Goal: Task Accomplishment & Management: Manage account settings

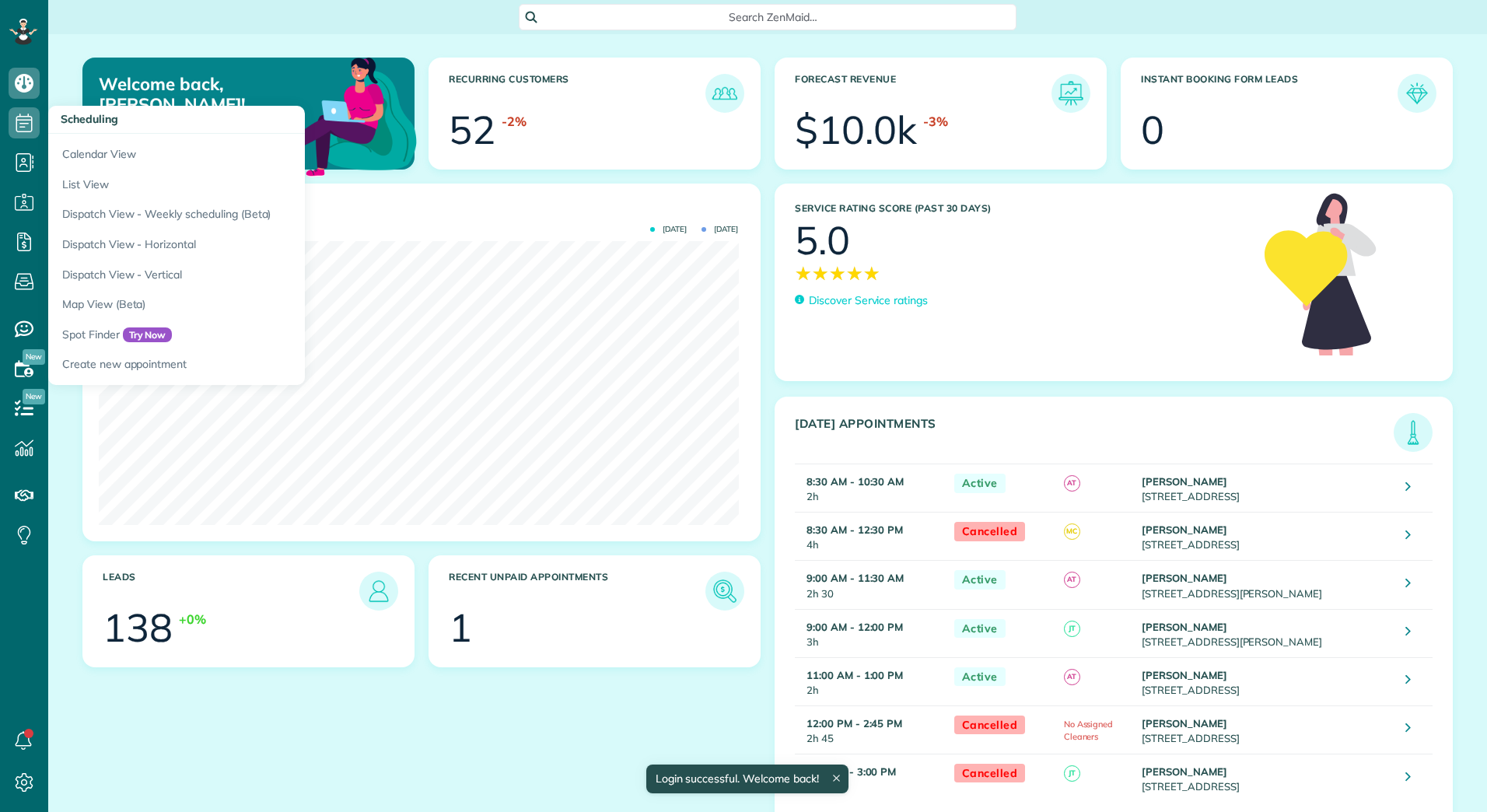
scroll to position [284, 639]
click at [82, 151] on link "Calendar View" at bounding box center [243, 151] width 389 height 36
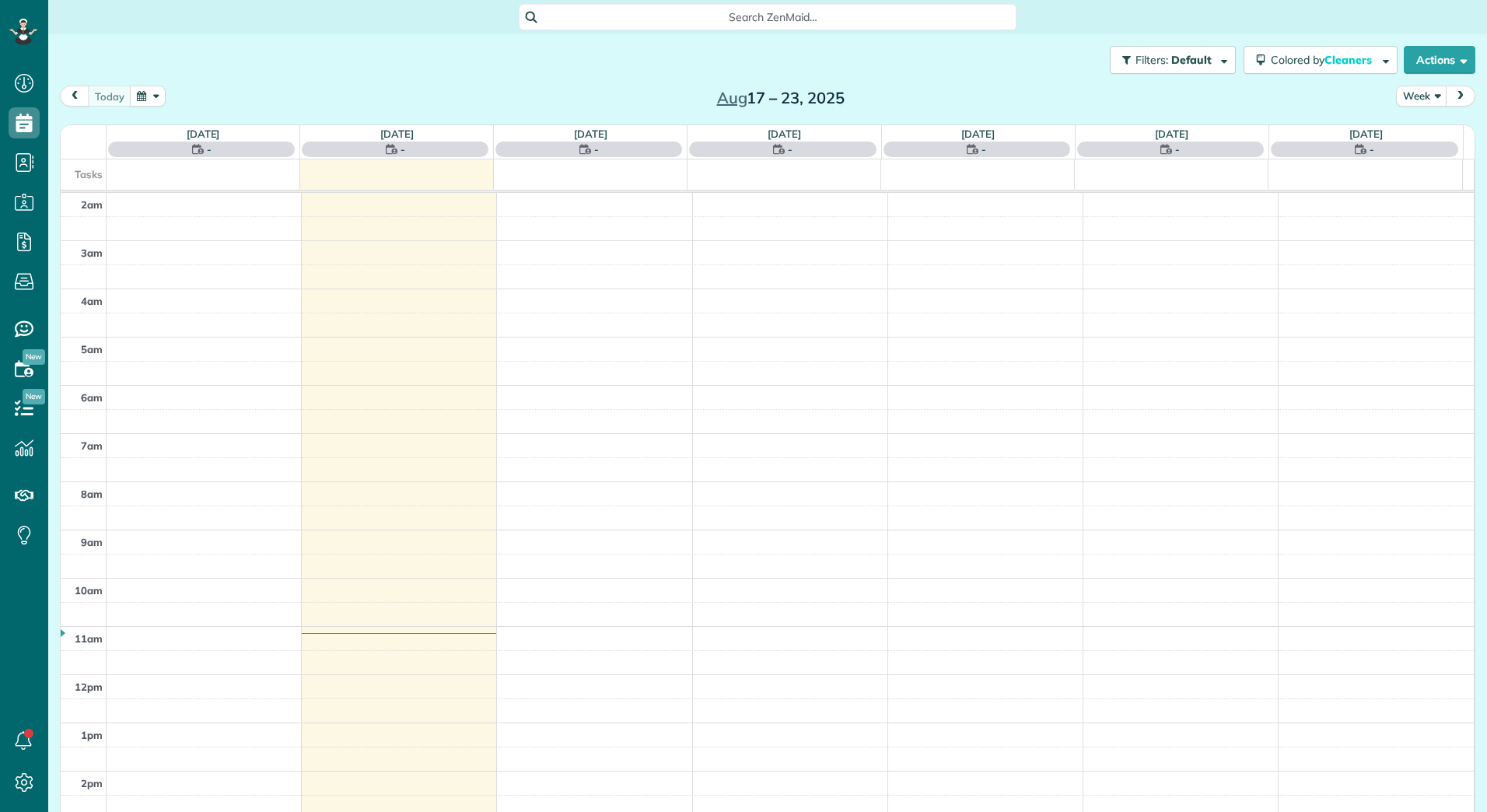
scroll to position [180, 0]
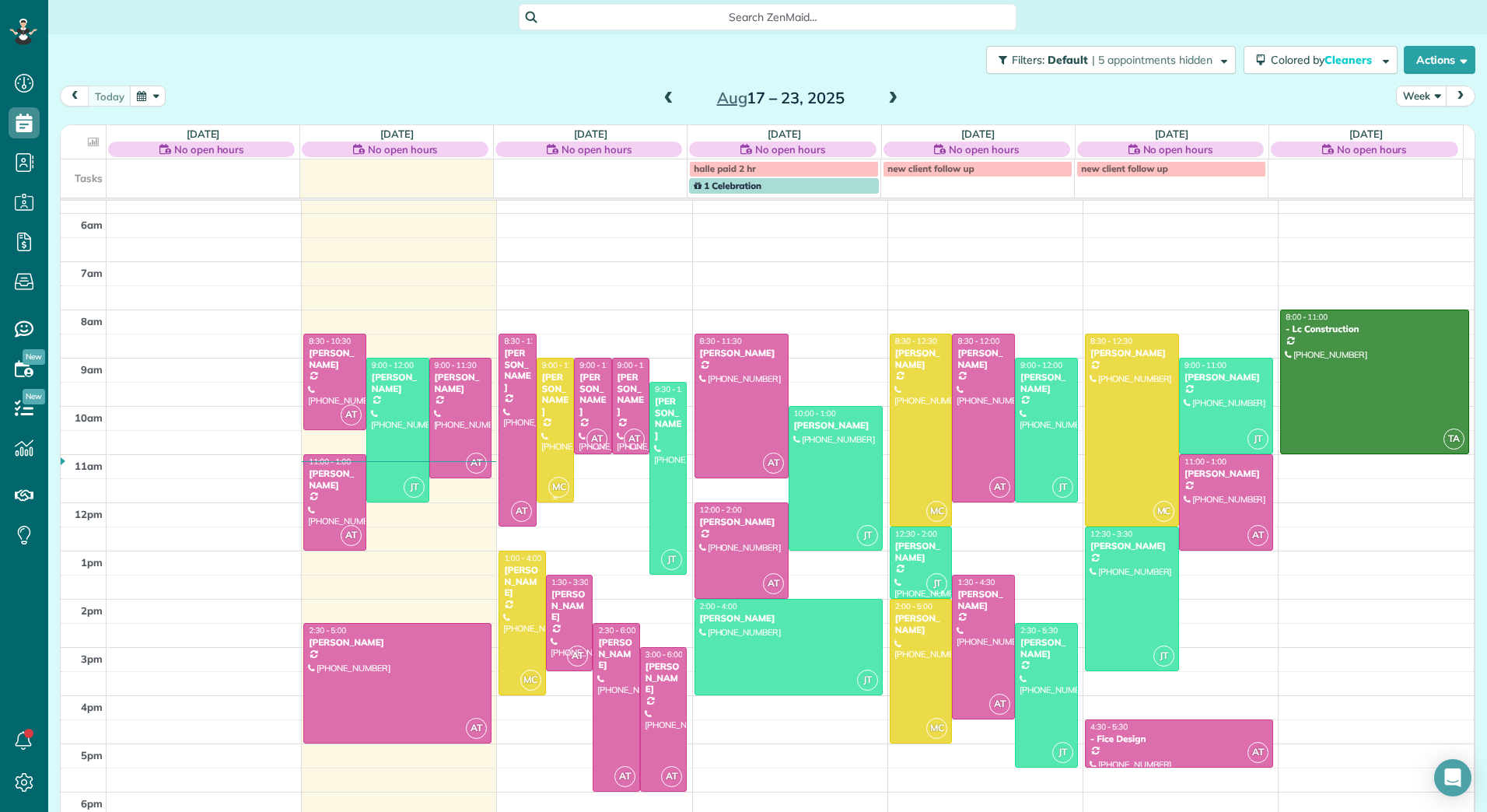
click at [547, 397] on div "[PERSON_NAME]" at bounding box center [555, 394] width 28 height 45
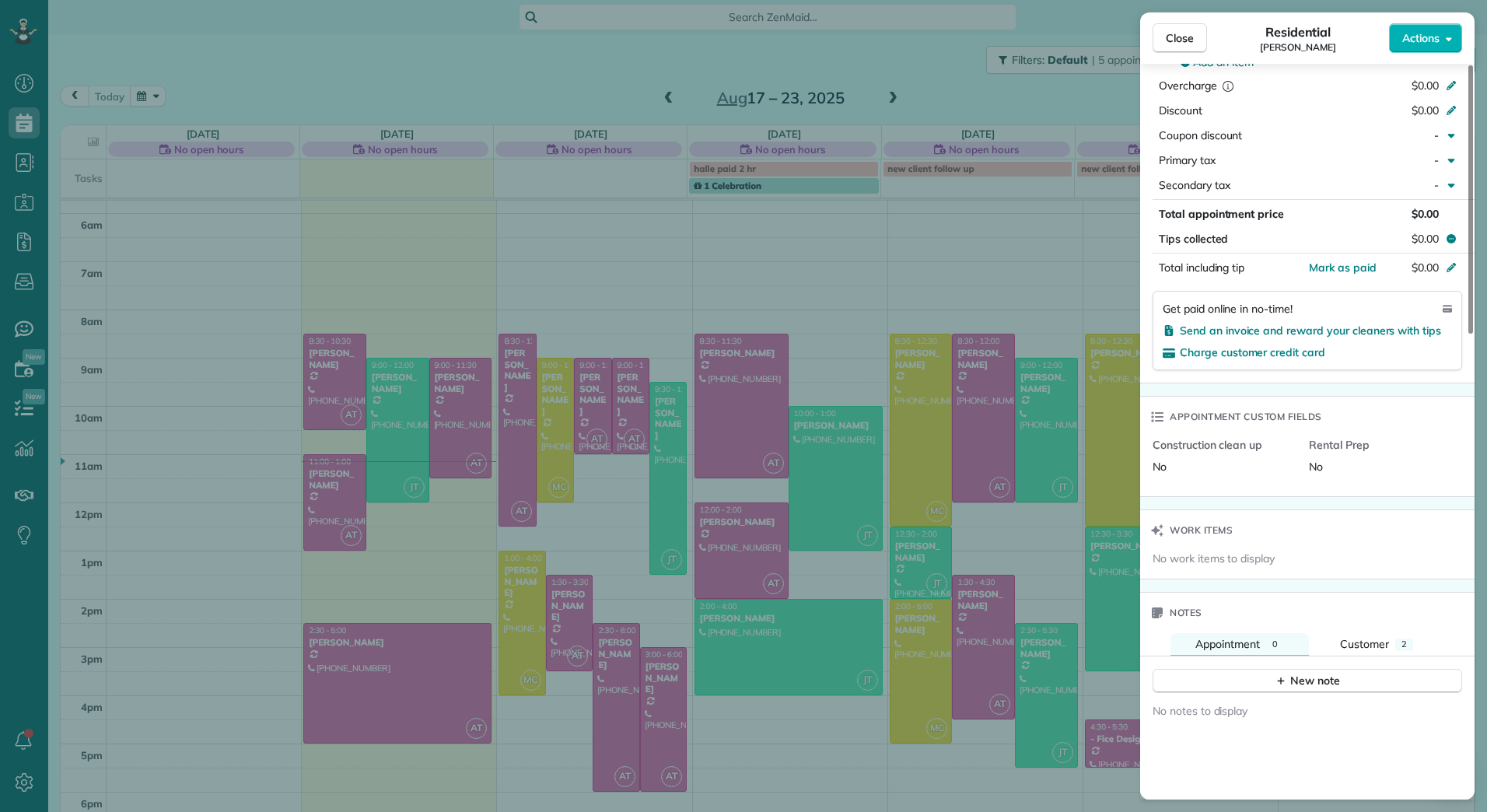
scroll to position [865, 0]
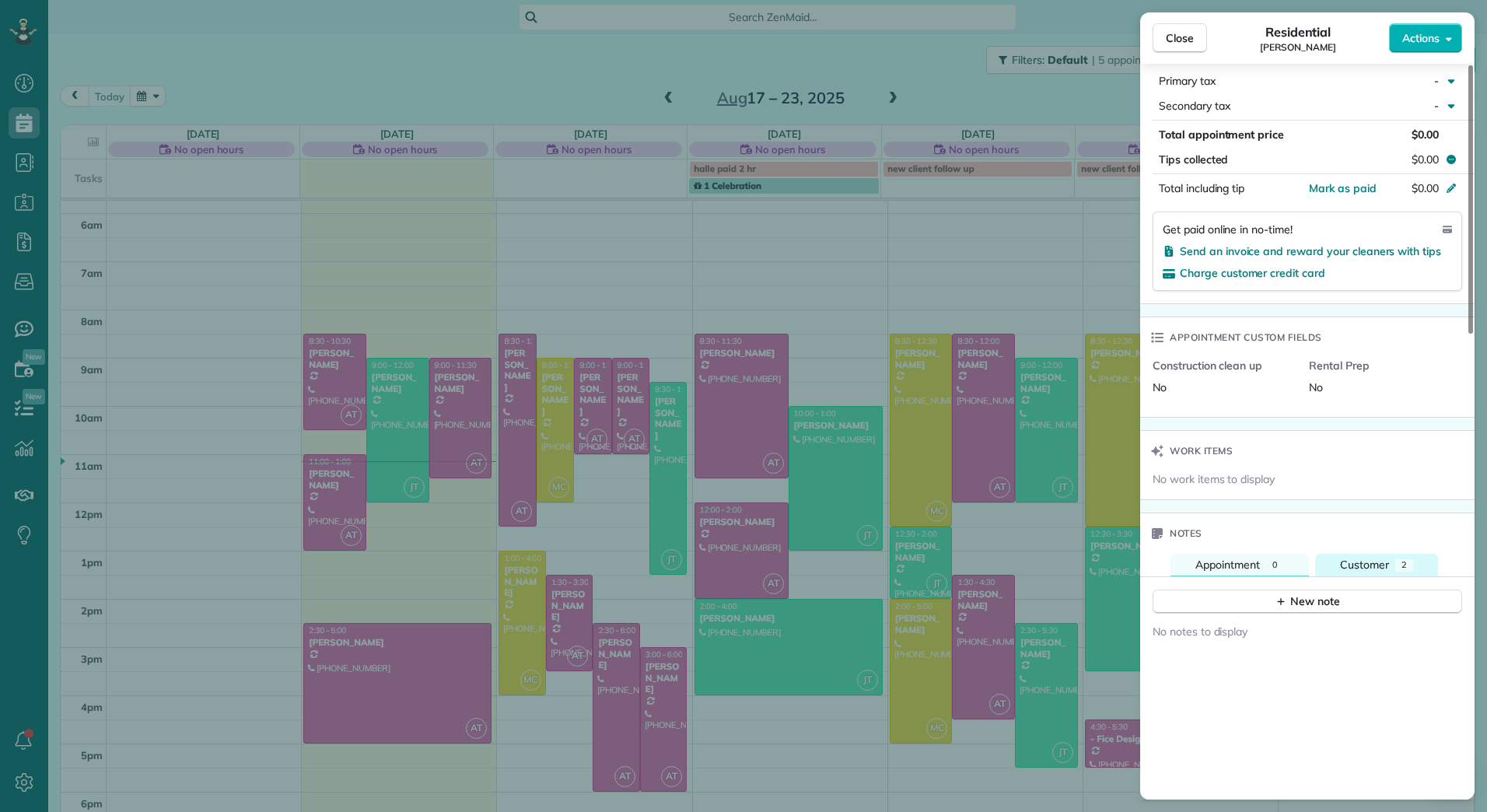
click at [1357, 572] on span "Customer" at bounding box center [1365, 564] width 49 height 14
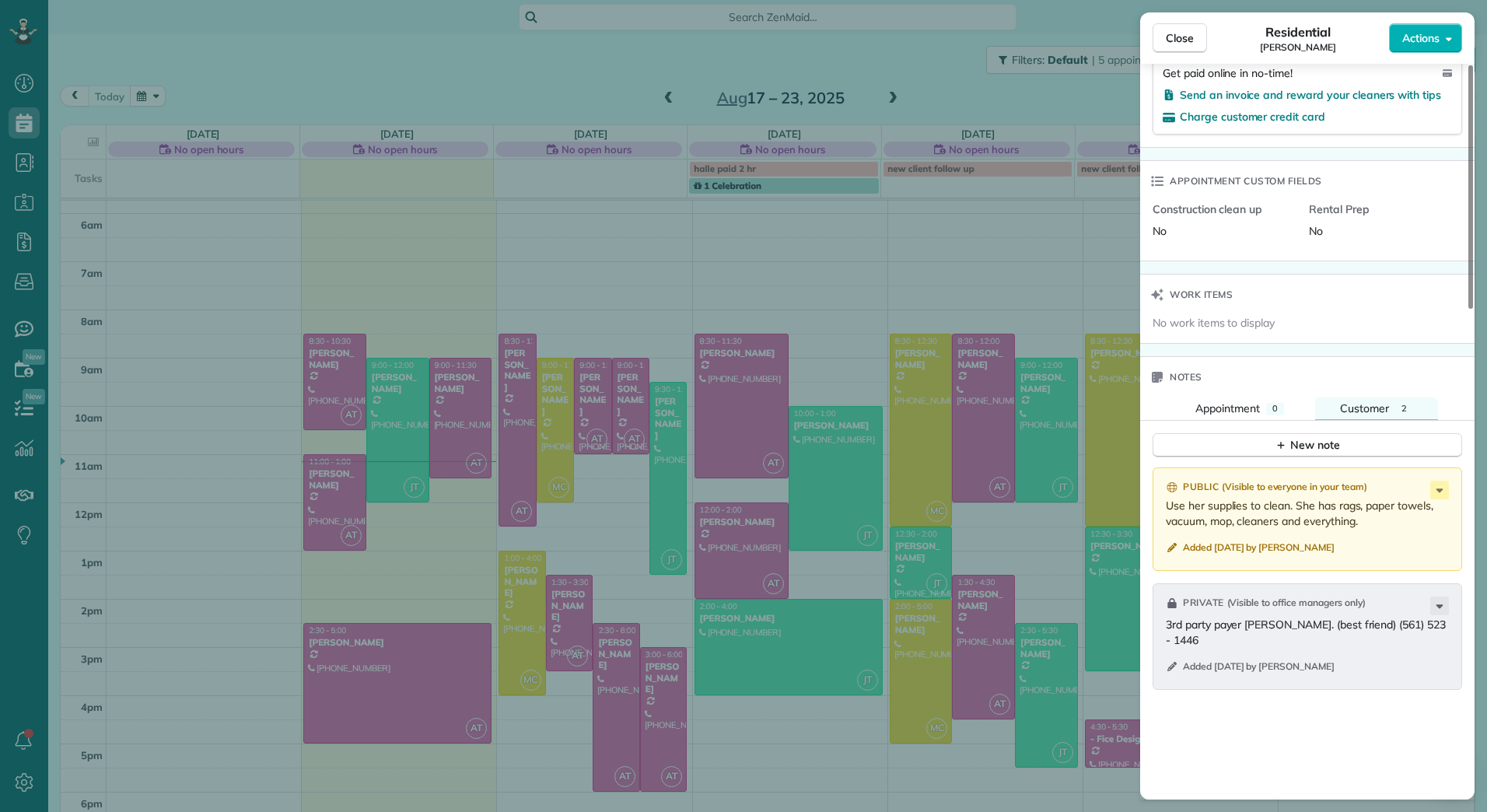
scroll to position [942, 0]
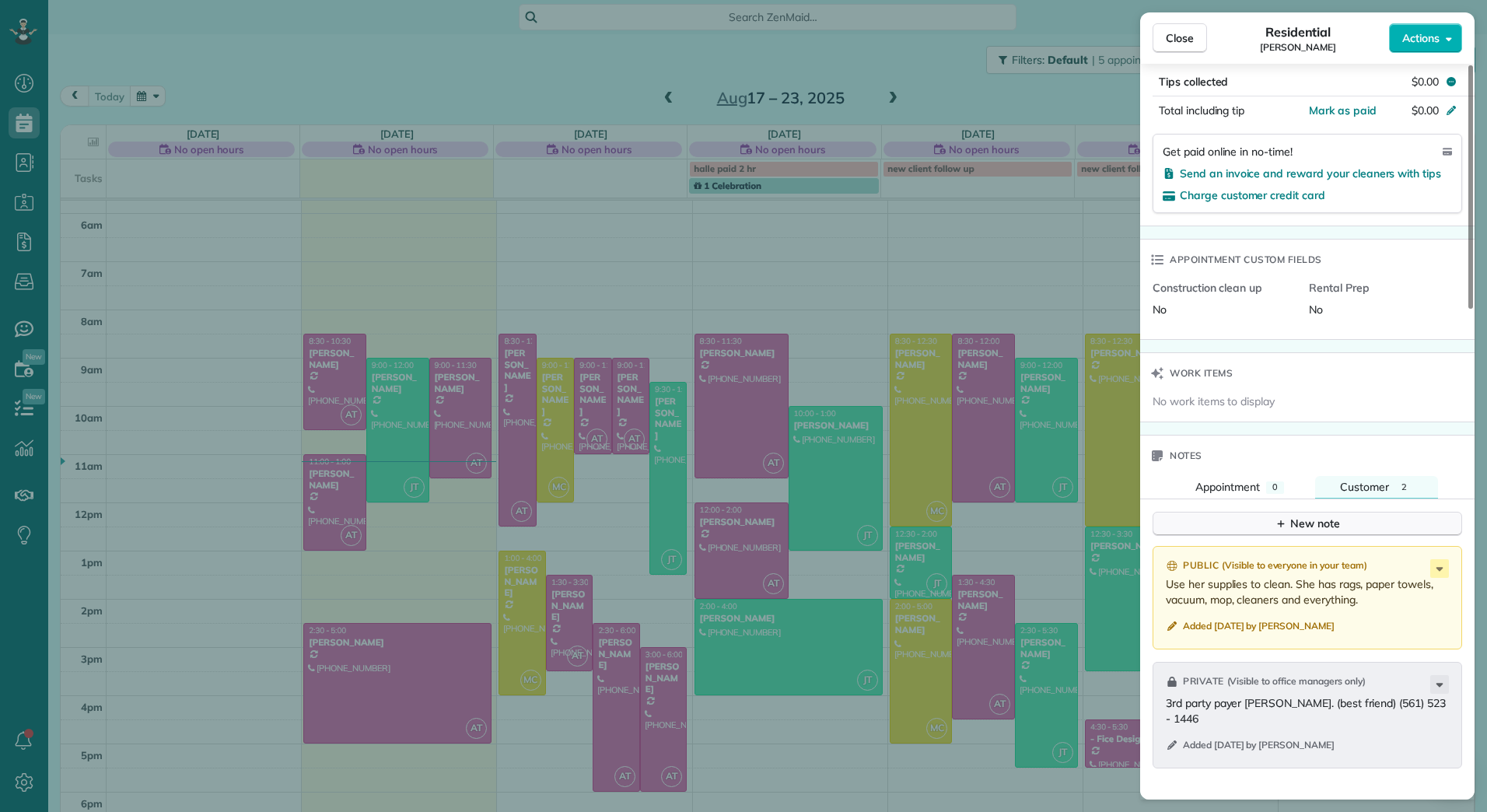
click at [1336, 532] on div "New note" at bounding box center [1307, 524] width 66 height 16
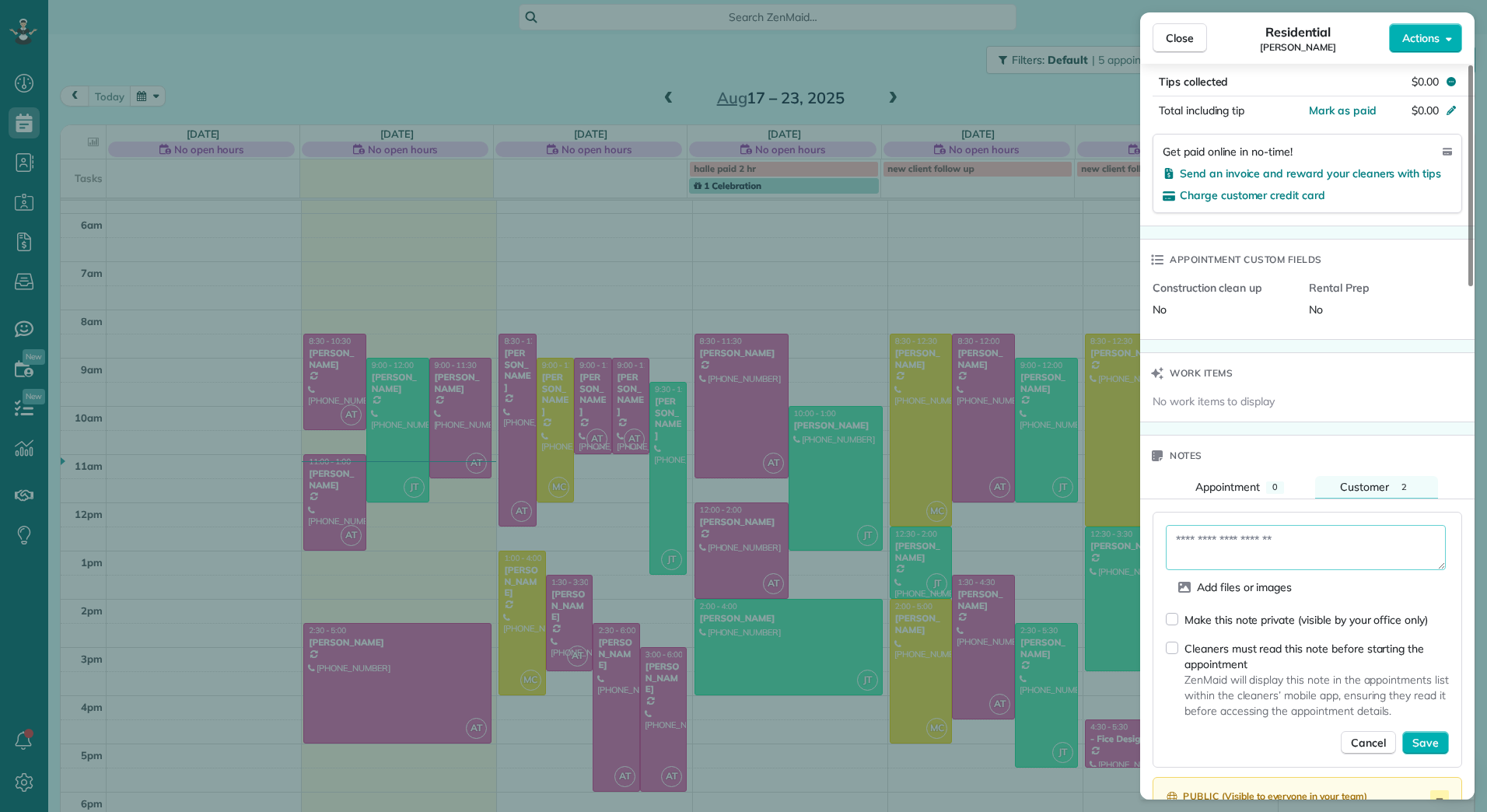
click at [1343, 565] on textarea at bounding box center [1306, 547] width 280 height 45
click at [1279, 570] on textarea "**********" at bounding box center [1306, 547] width 280 height 45
type textarea "**********"
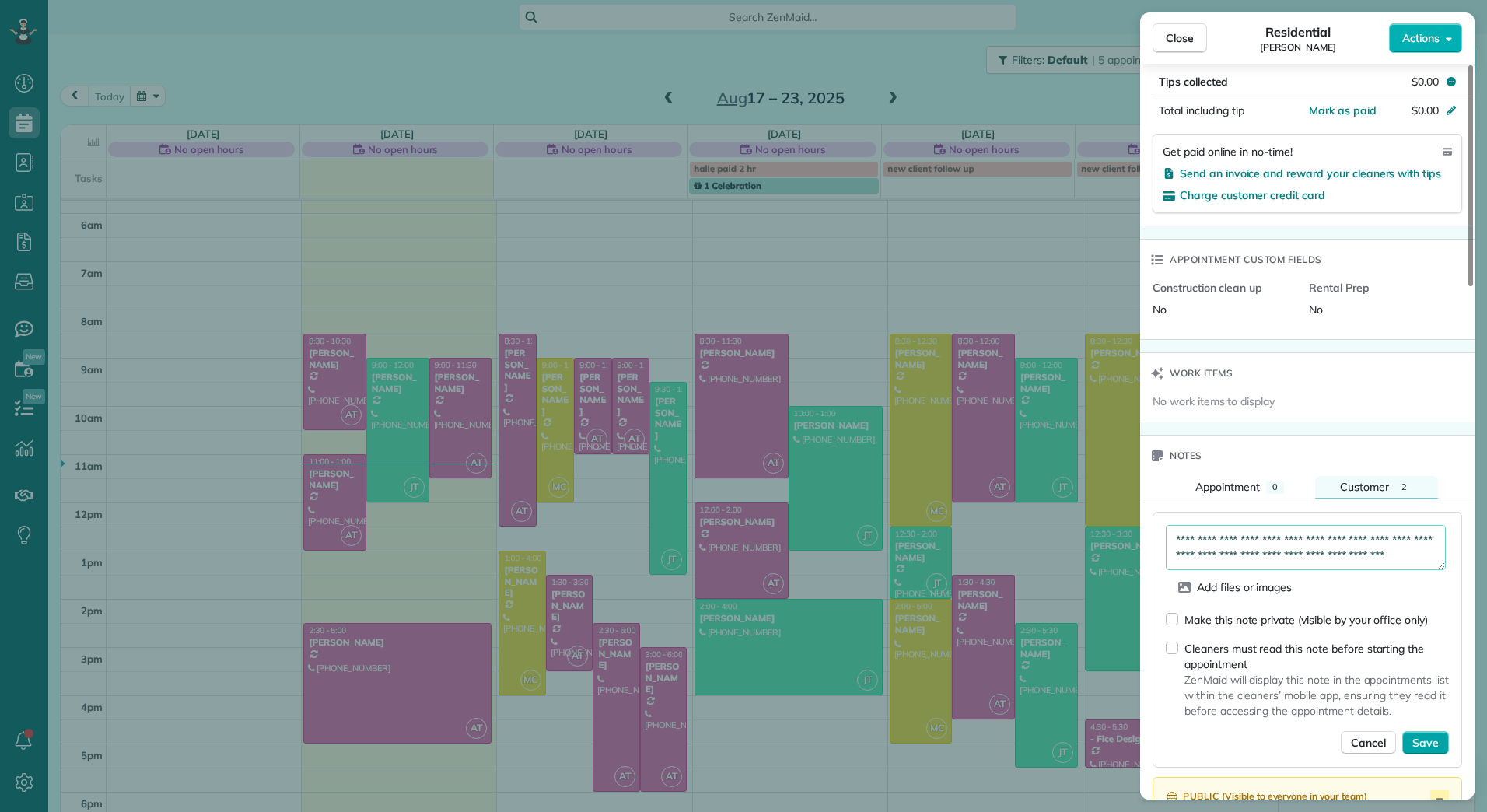
click at [1430, 750] on span "Save" at bounding box center [1425, 742] width 27 height 15
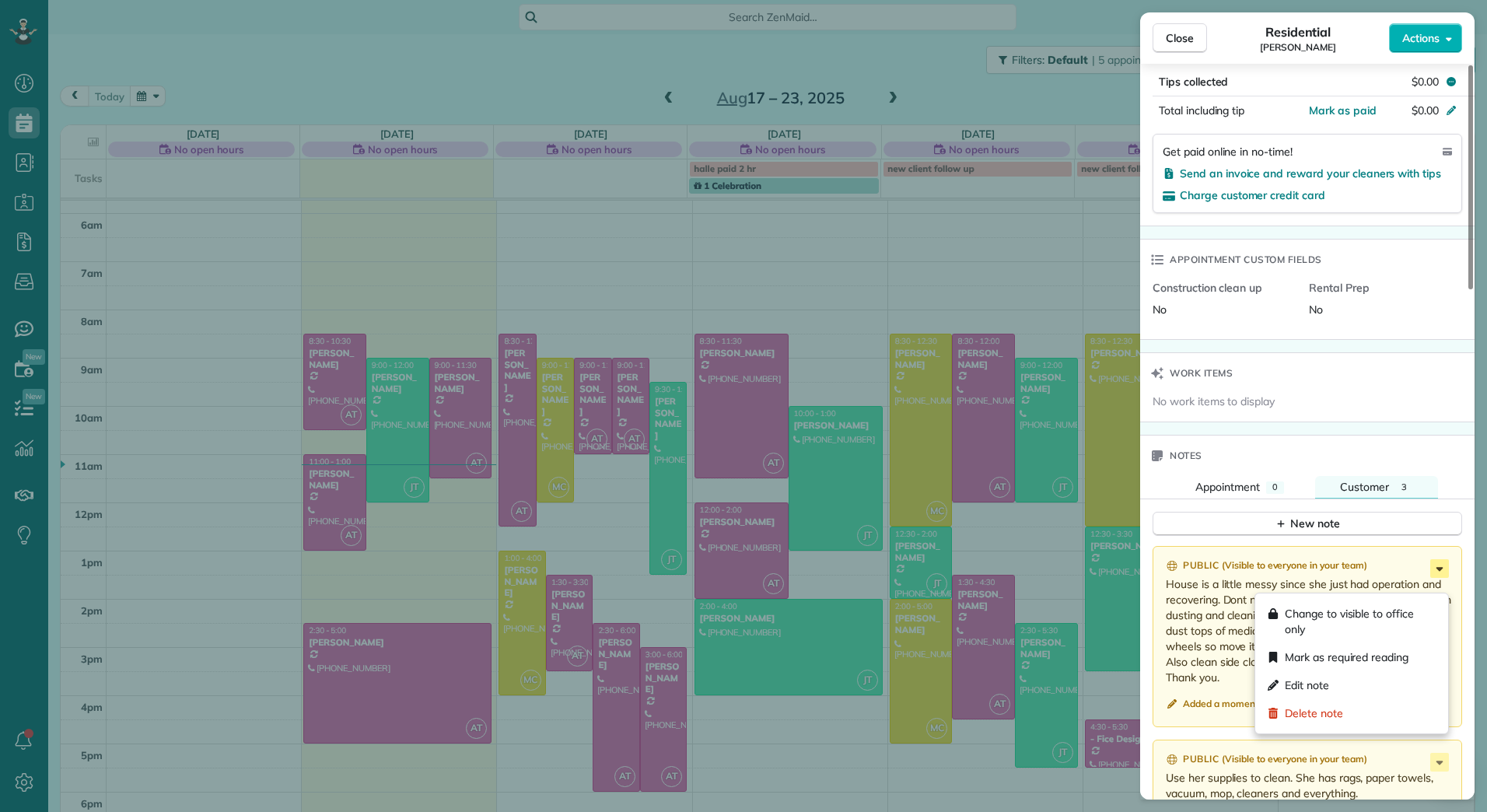
click at [1445, 578] on icon at bounding box center [1439, 568] width 19 height 19
click at [1338, 678] on div "Edit note" at bounding box center [1352, 685] width 181 height 28
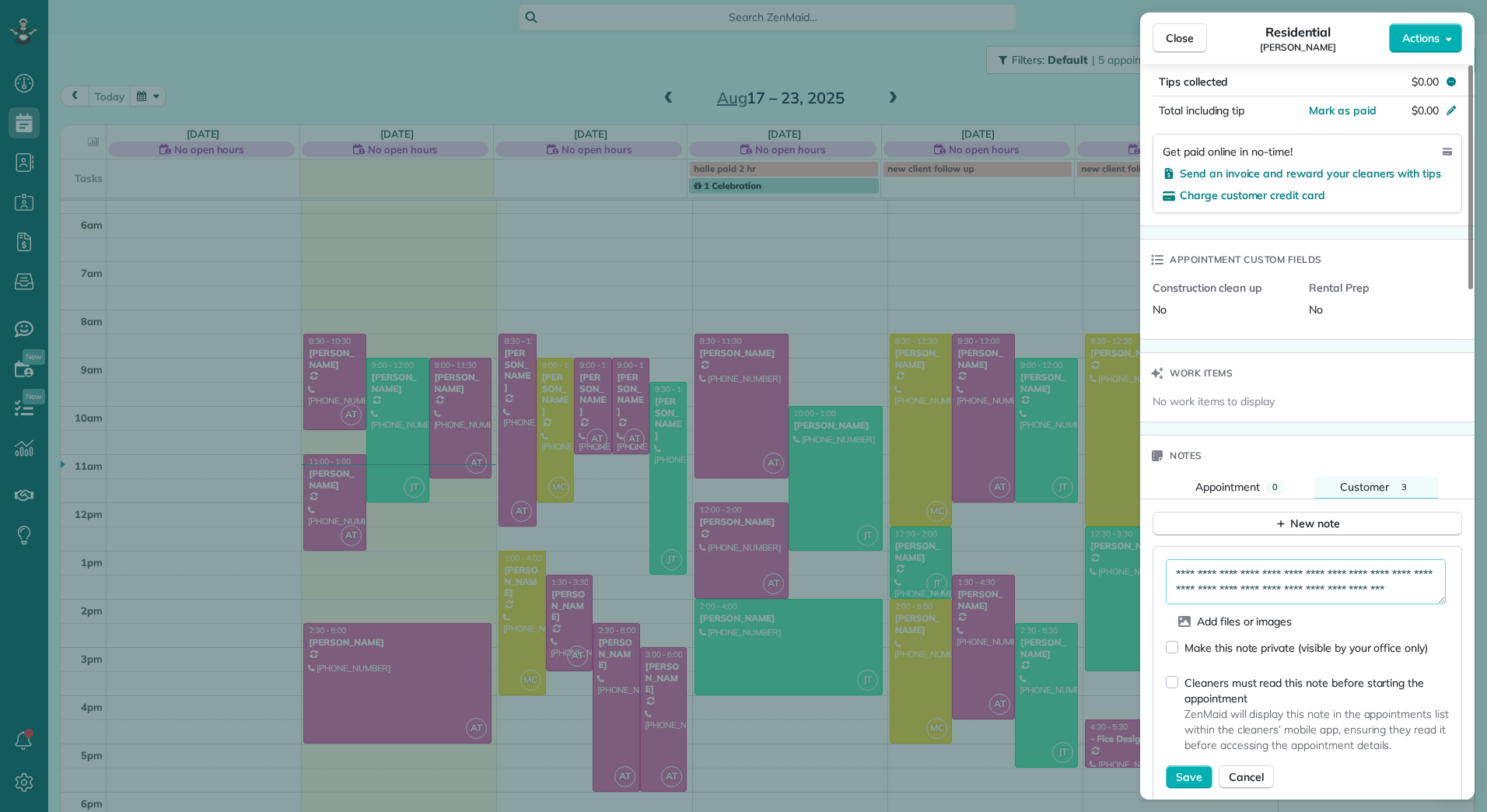
scroll to position [93, 0]
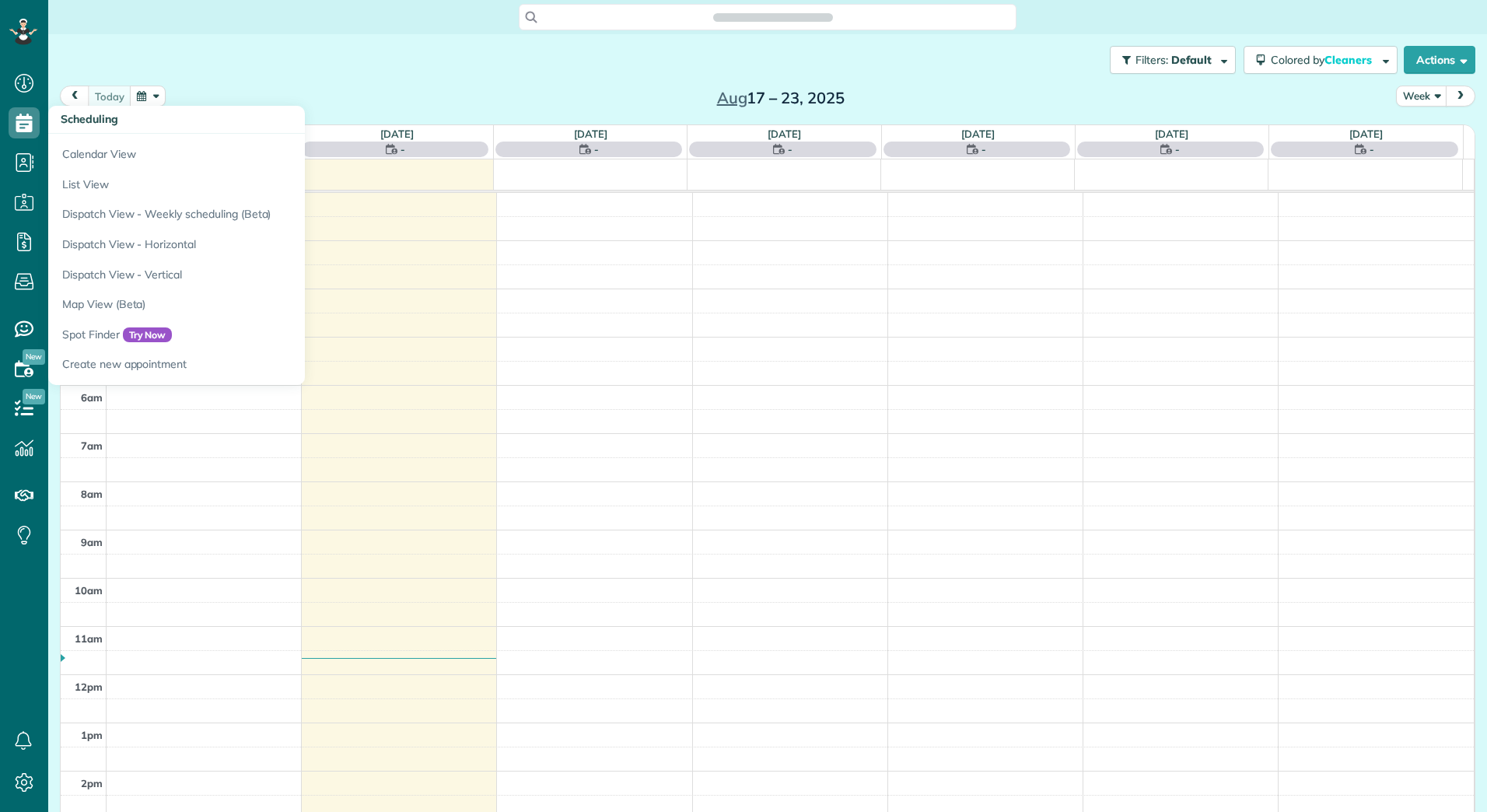
scroll to position [180, 0]
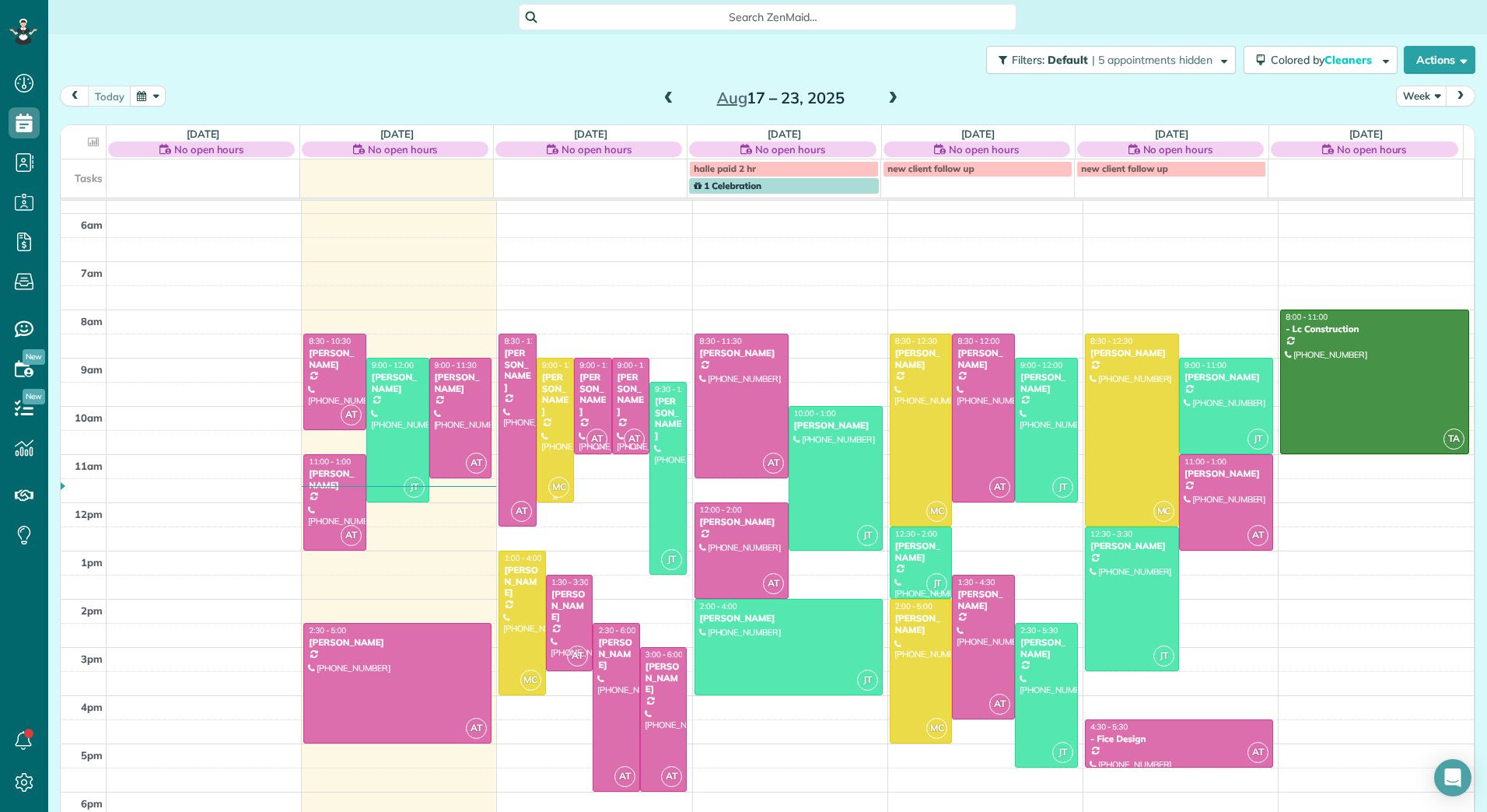
click at [545, 420] on div at bounding box center [556, 430] width 36 height 143
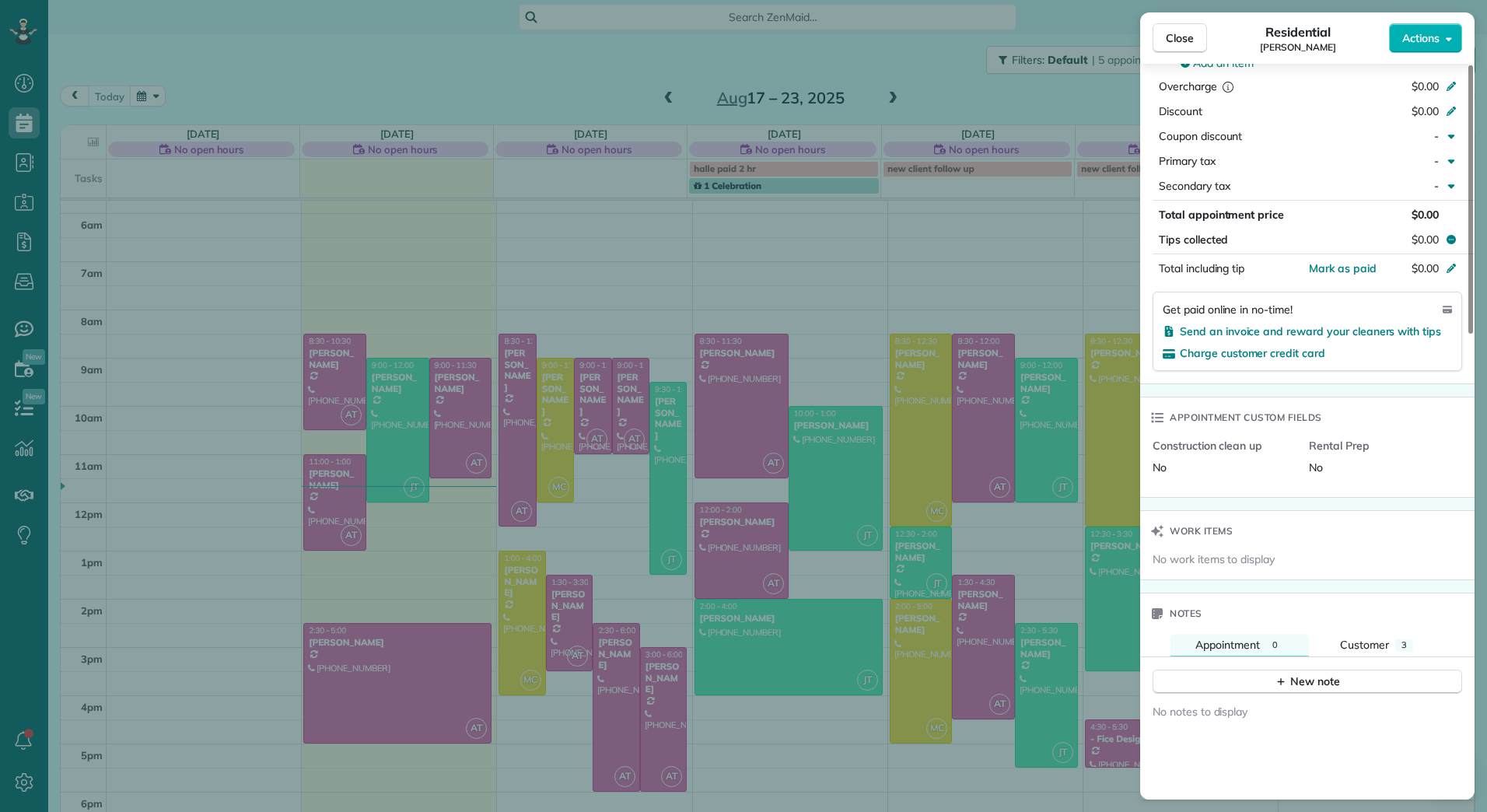
scroll to position [863, 0]
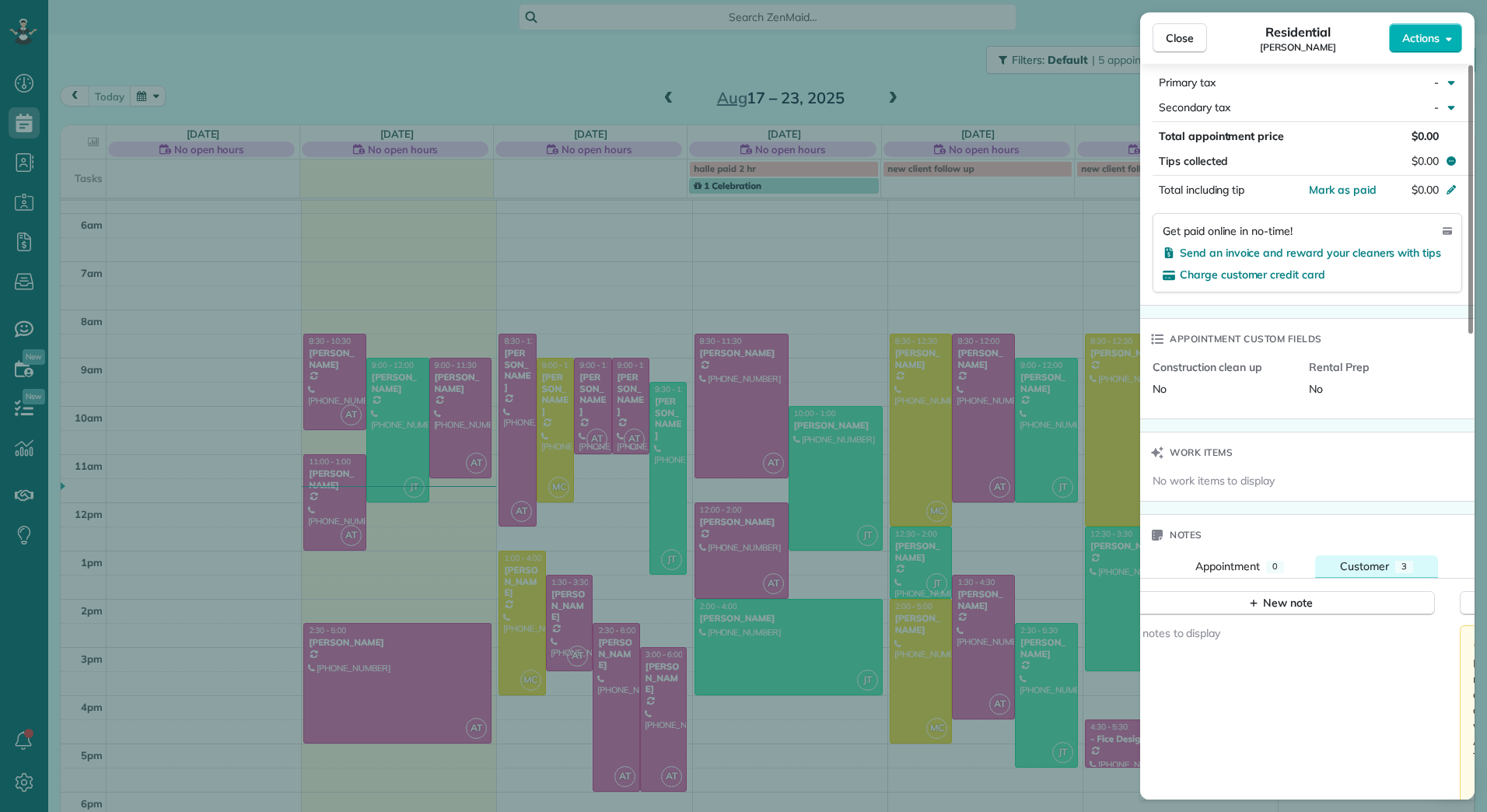
click at [1353, 573] on span "Customer" at bounding box center [1365, 566] width 49 height 14
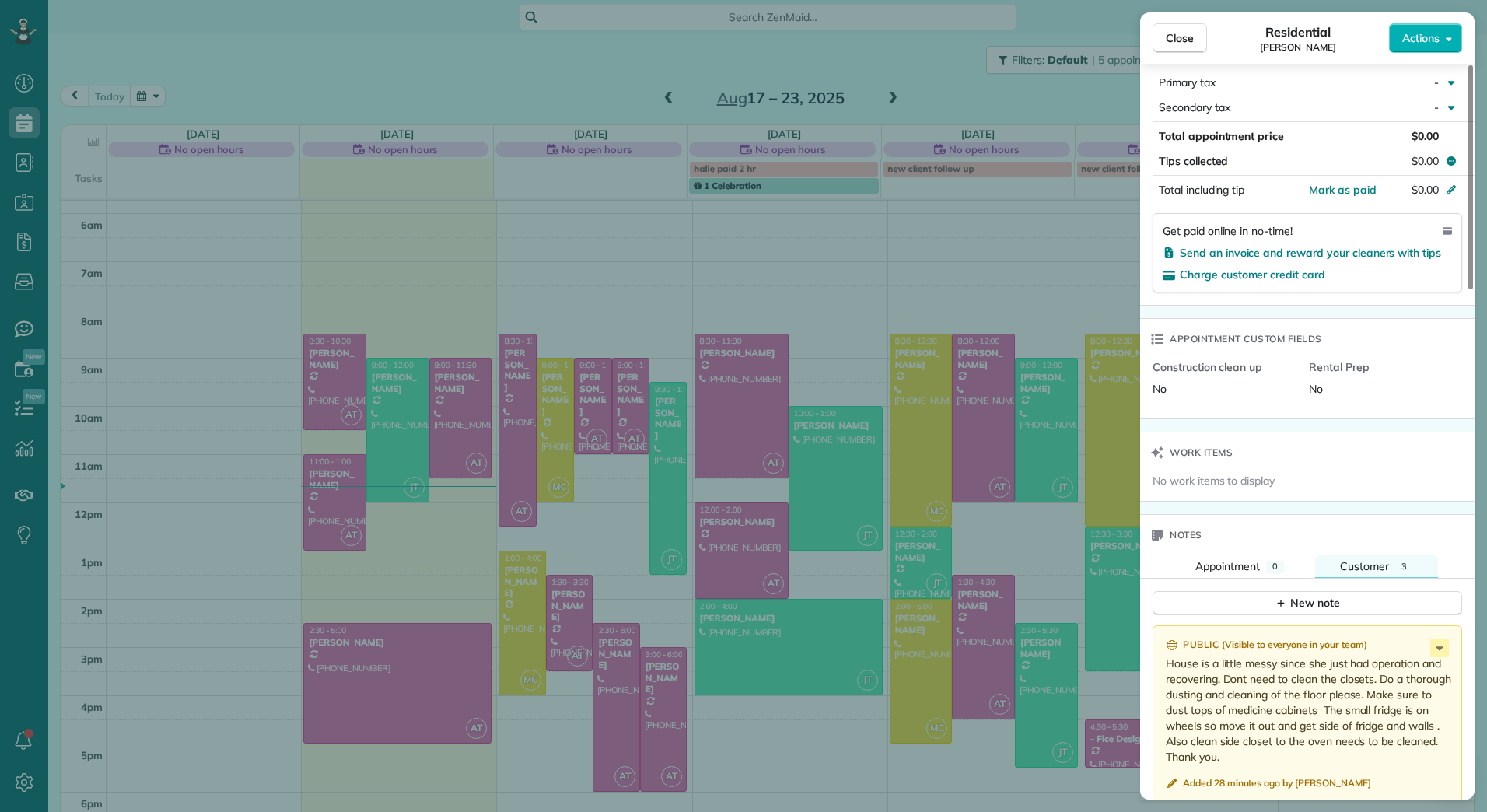
scroll to position [1020, 0]
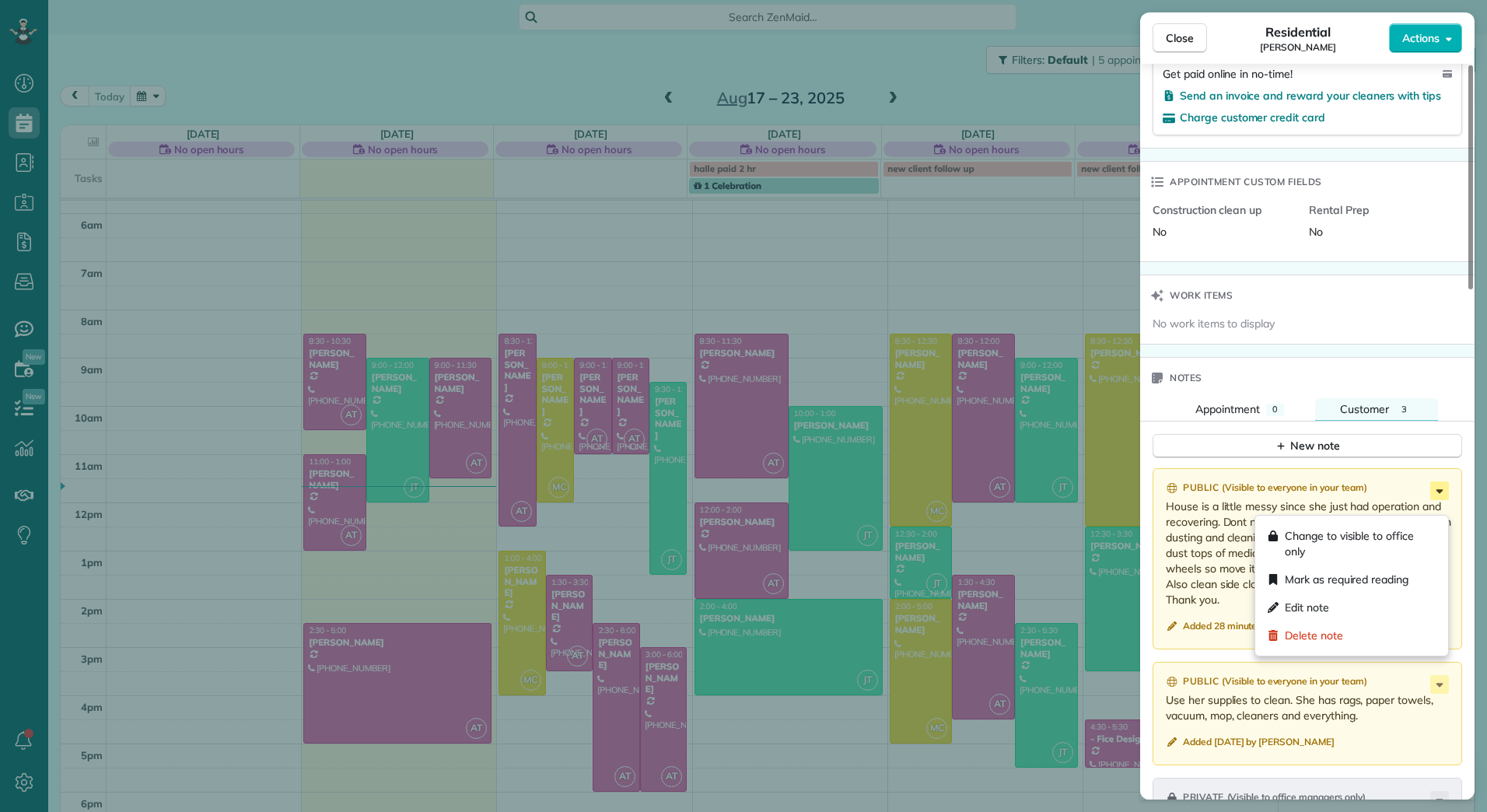
click at [1442, 500] on icon at bounding box center [1439, 490] width 19 height 19
click at [1325, 604] on span "Edit note" at bounding box center [1307, 606] width 45 height 15
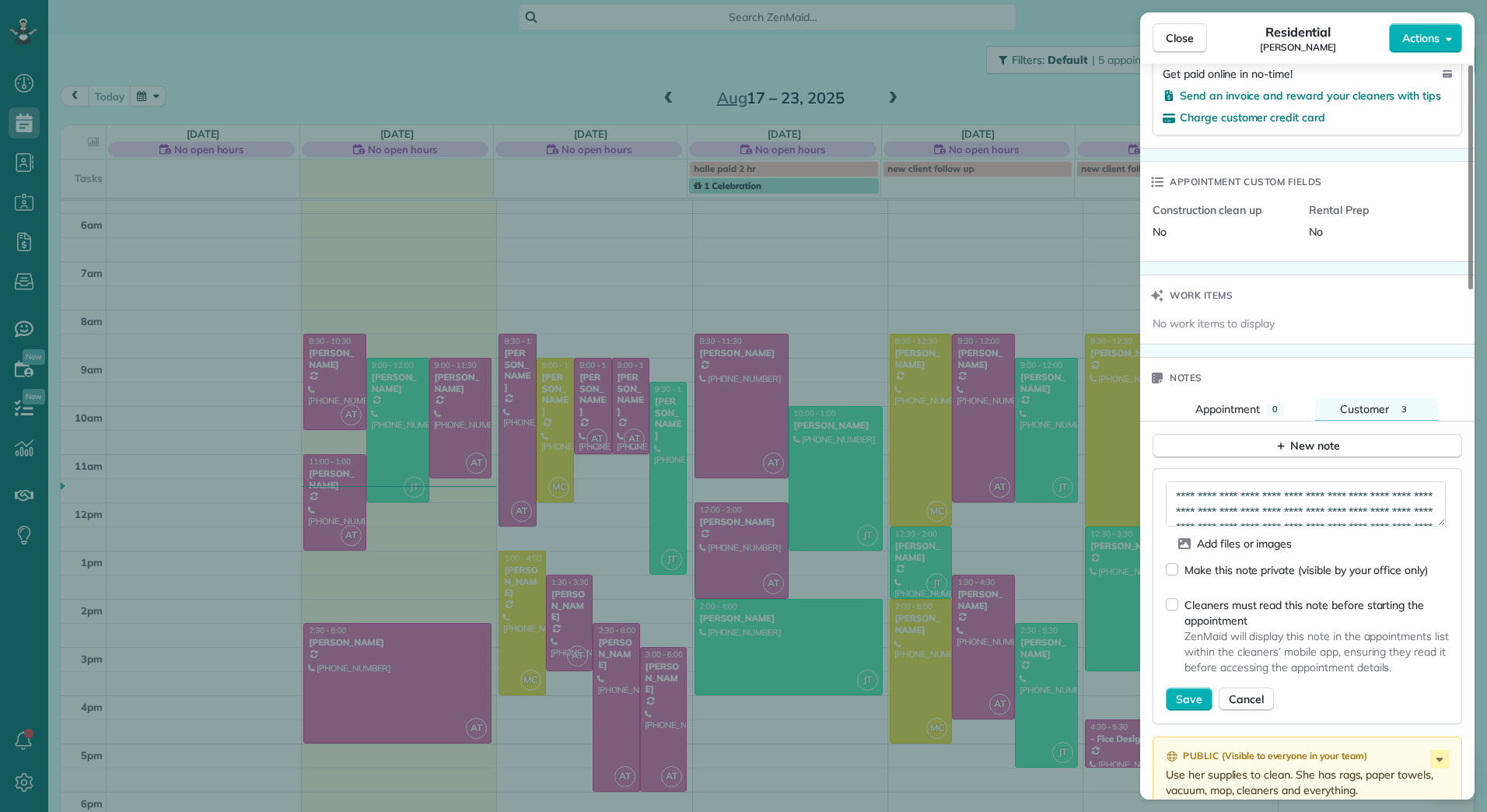
click at [1180, 623] on div "Cleaners must read this note before starting the appointment ZenMaid will displ…" at bounding box center [1308, 639] width 283 height 97
click at [1306, 525] on textarea "**********" at bounding box center [1306, 504] width 280 height 45
type textarea "**********"
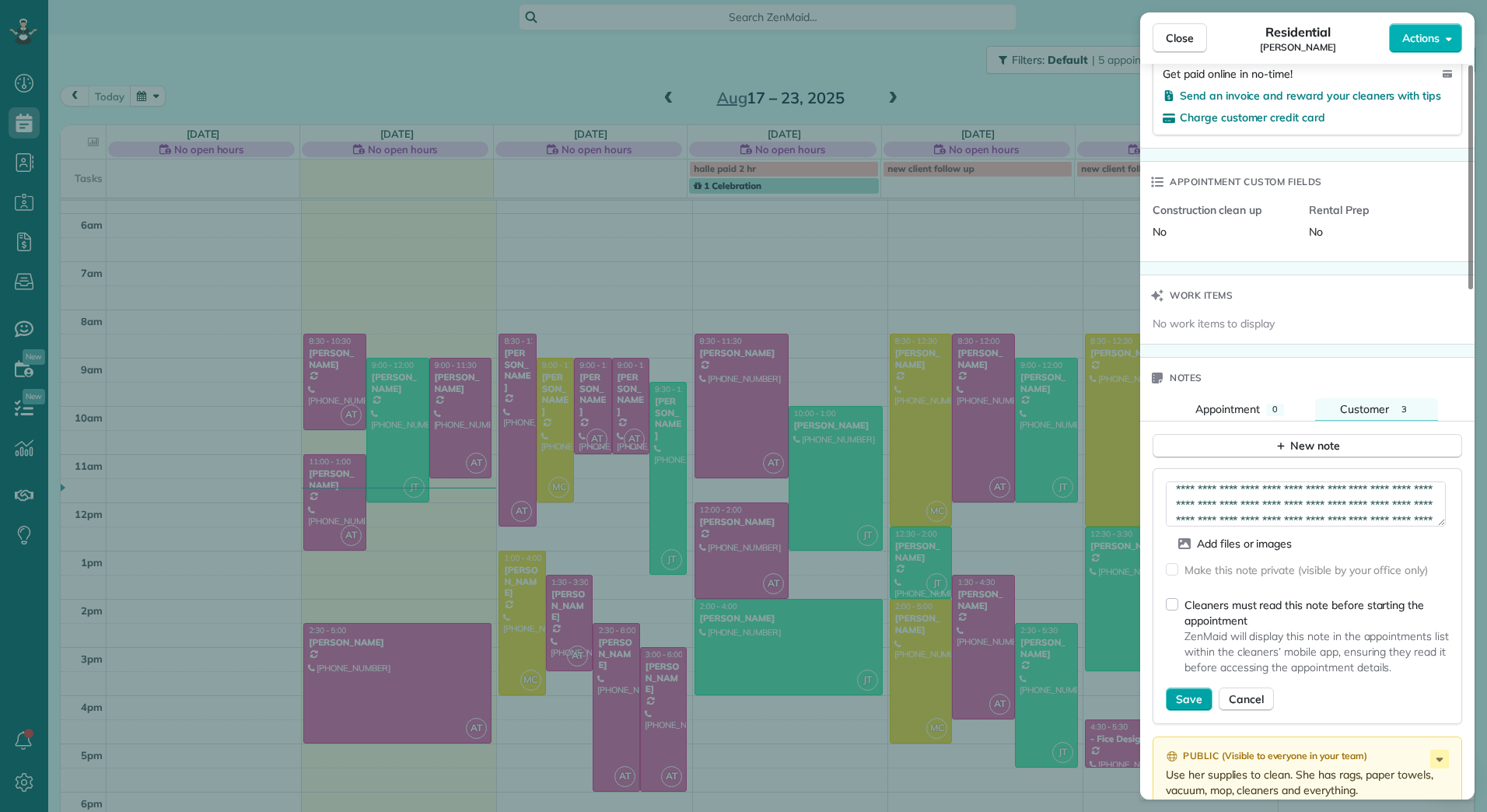
click at [1198, 707] on span "Save" at bounding box center [1189, 699] width 27 height 15
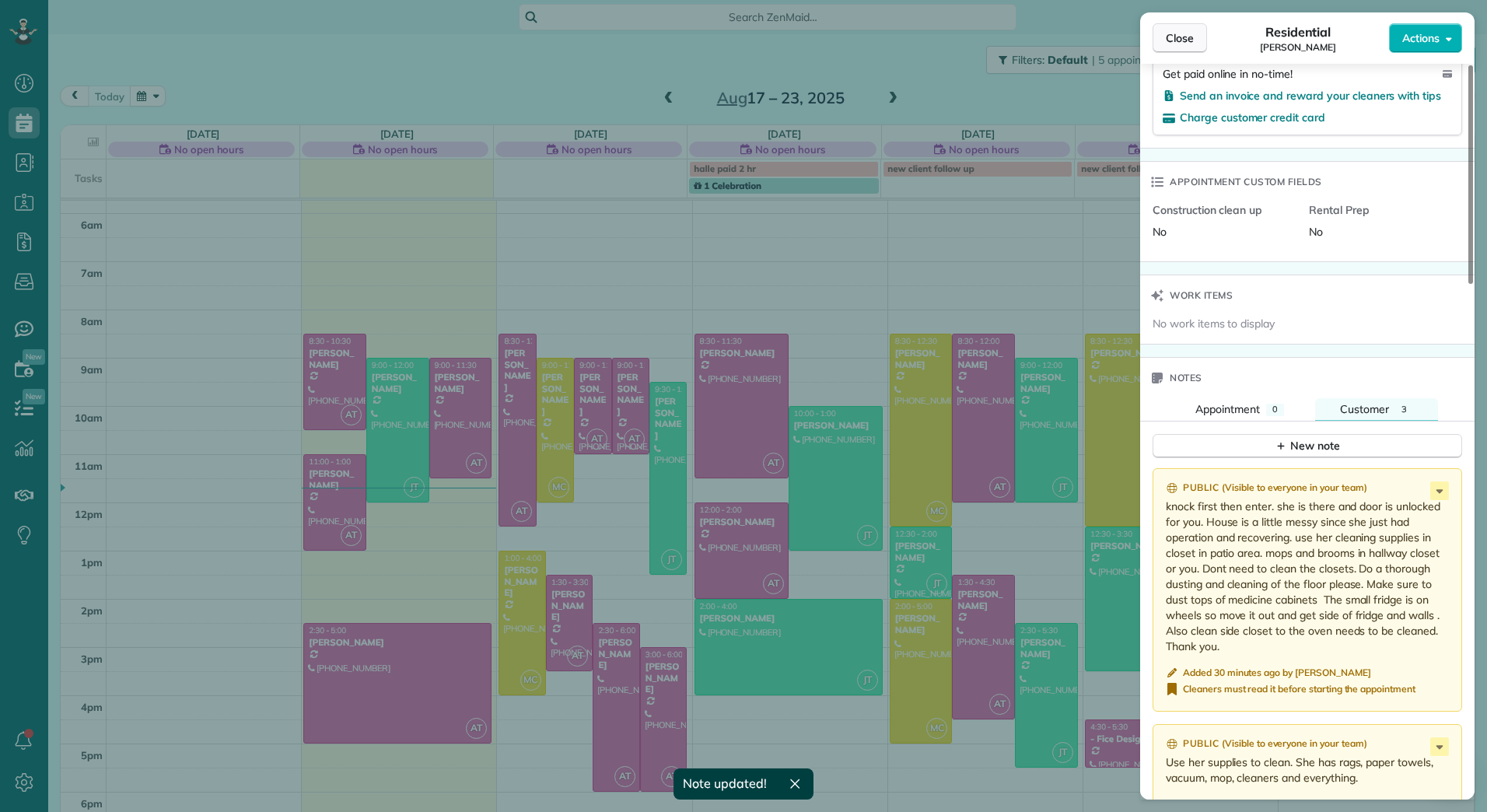
drag, startPoint x: 1195, startPoint y: 36, endPoint x: 1195, endPoint y: 46, distance: 10.0
click at [1195, 46] on button "Close" at bounding box center [1179, 38] width 54 height 29
